Goal: Check status

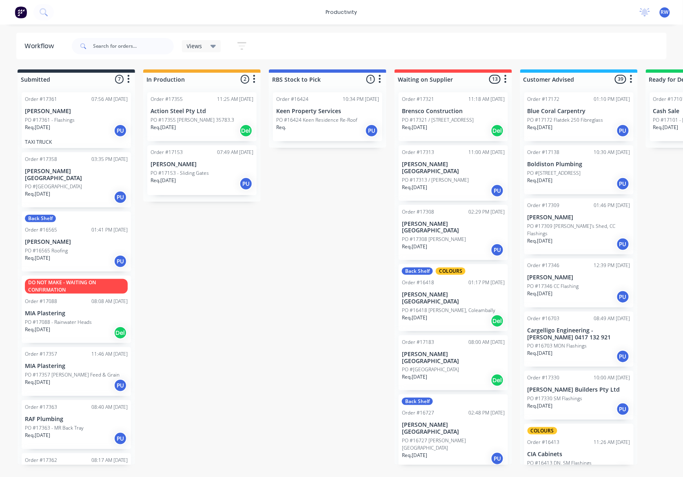
click at [214, 120] on p "PO #17355 [PERSON_NAME] 35783.3" at bounding box center [193, 119] width 84 height 7
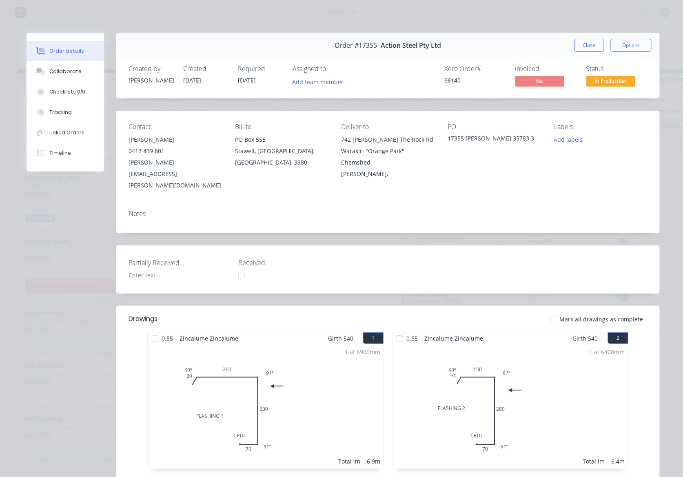
click at [552, 311] on div at bounding box center [554, 319] width 16 height 16
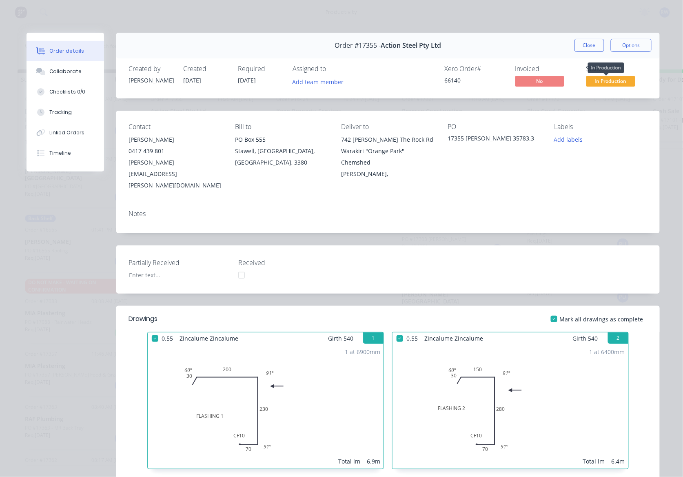
click at [616, 78] on span "In Production" at bounding box center [611, 81] width 49 height 10
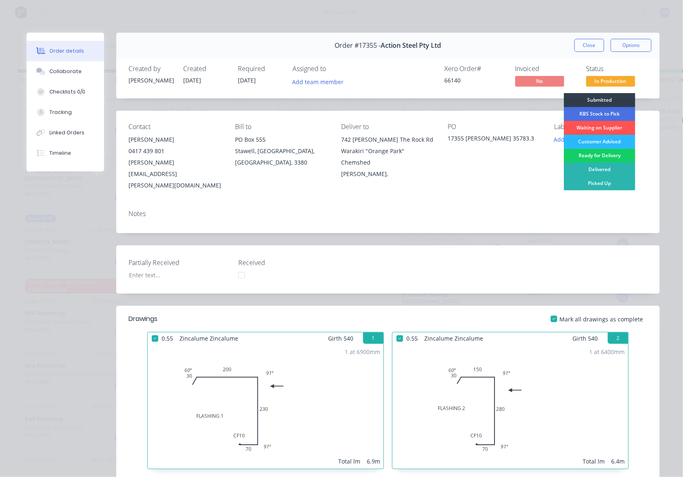
click at [598, 153] on div "Ready for Delivery" at bounding box center [599, 156] width 71 height 14
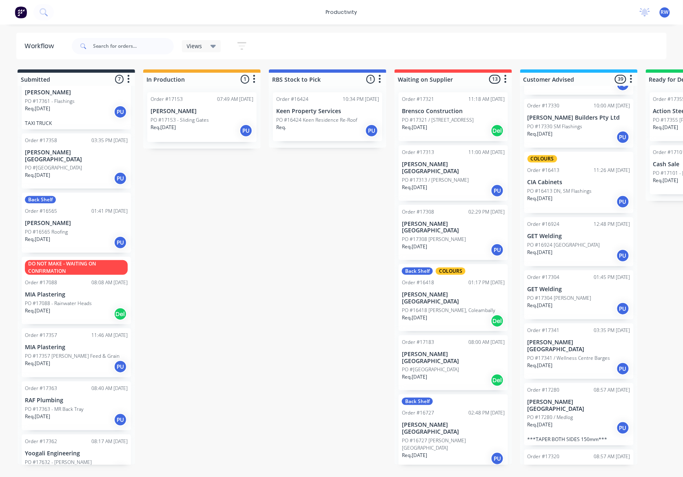
scroll to position [29, 0]
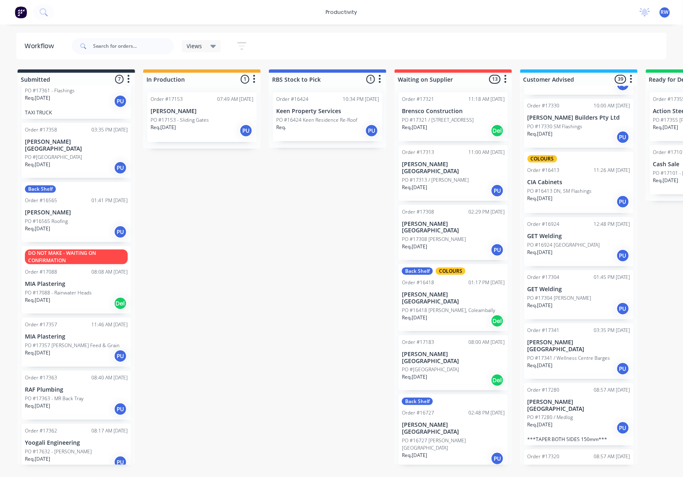
click at [56, 402] on div "Req. 15/08/25 PU" at bounding box center [76, 409] width 103 height 14
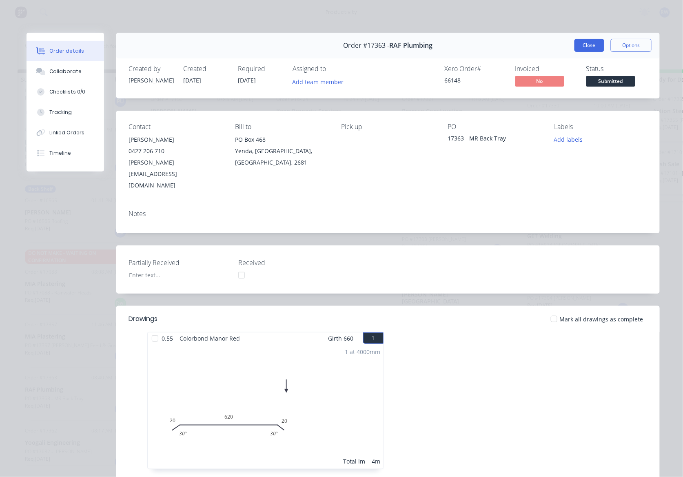
click at [593, 48] on button "Close" at bounding box center [590, 45] width 30 height 13
